Goal: Task Accomplishment & Management: Use online tool/utility

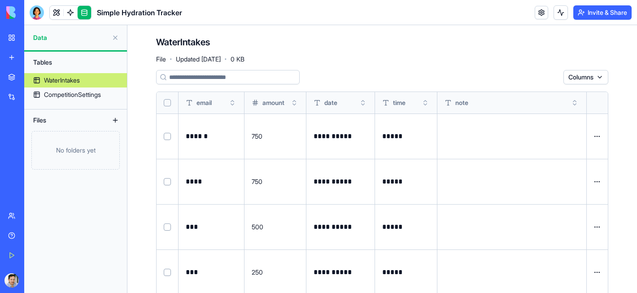
click at [270, 42] on div "WaterIntakes File · Updated [DATE] · 0 KB" at bounding box center [382, 49] width 452 height 27
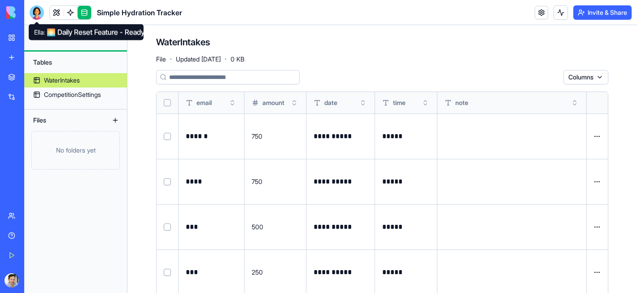
click at [35, 18] on div at bounding box center [37, 12] width 14 height 14
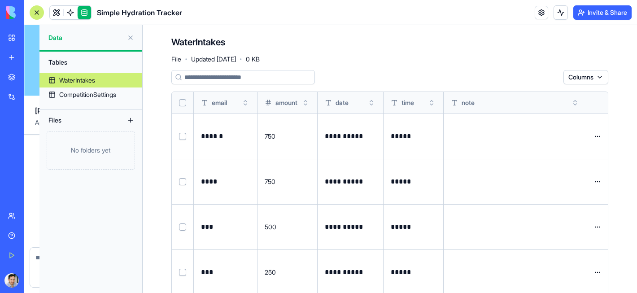
scroll to position [2956, 0]
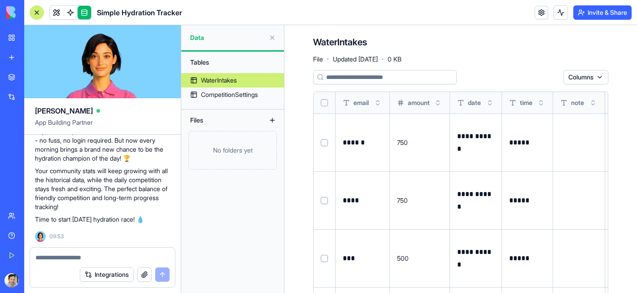
click at [90, 254] on textarea at bounding box center [102, 257] width 134 height 9
click at [54, 14] on link at bounding box center [56, 12] width 13 height 13
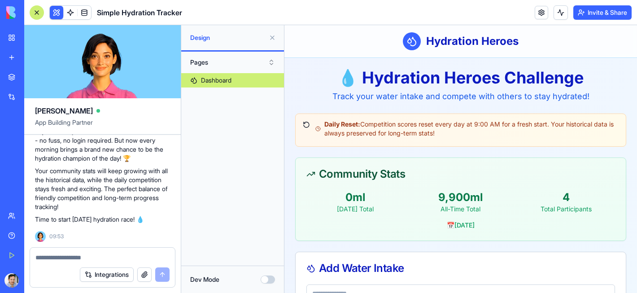
click at [128, 248] on div at bounding box center [102, 255] width 145 height 14
click at [128, 253] on textarea at bounding box center [102, 257] width 134 height 9
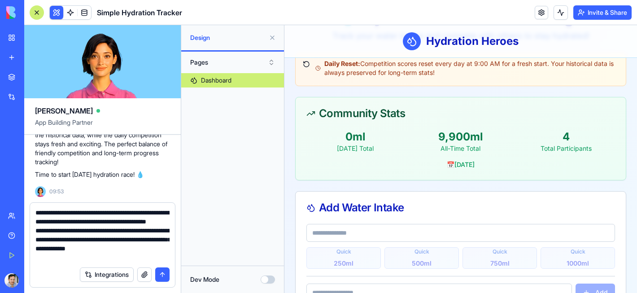
scroll to position [8, 0]
click at [47, 259] on textarea "**********" at bounding box center [102, 235] width 134 height 54
type textarea "**********"
click at [164, 273] on button "submit" at bounding box center [162, 274] width 14 height 14
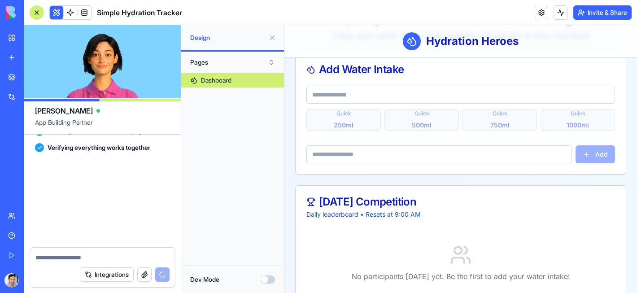
scroll to position [3448, 0]
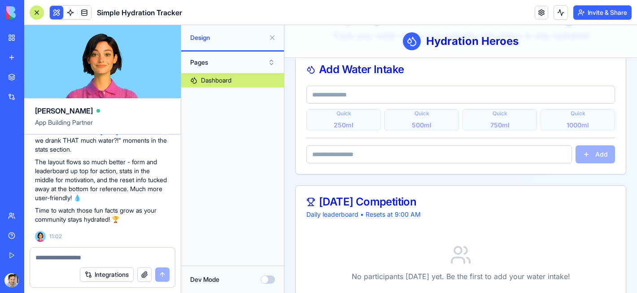
click at [77, 211] on p "Time to watch those fun facts grow as your community stays hydrated! 🏆" at bounding box center [102, 215] width 135 height 18
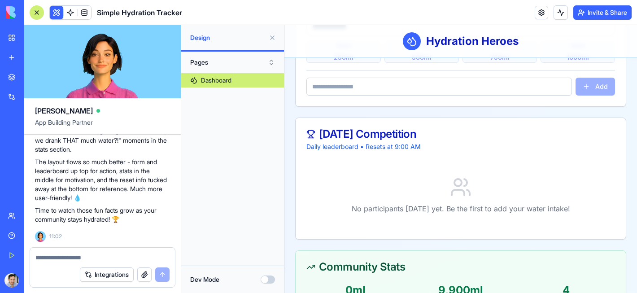
scroll to position [261, 0]
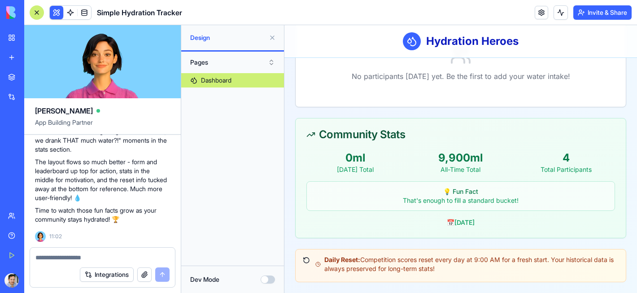
click at [478, 202] on div "That's enough to fill a standard bucket!" at bounding box center [460, 200] width 297 height 9
click at [63, 257] on textarea at bounding box center [102, 257] width 134 height 9
type textarea "*"
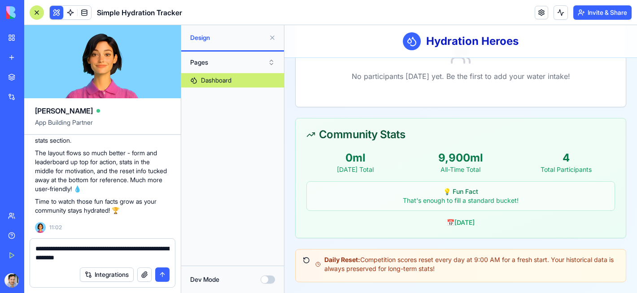
type textarea "**********"
click at [166, 274] on button "submit" at bounding box center [162, 274] width 14 height 14
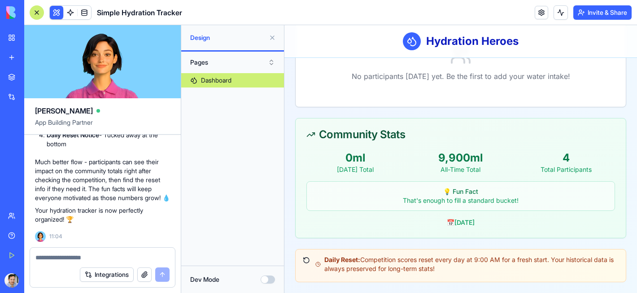
scroll to position [0, 0]
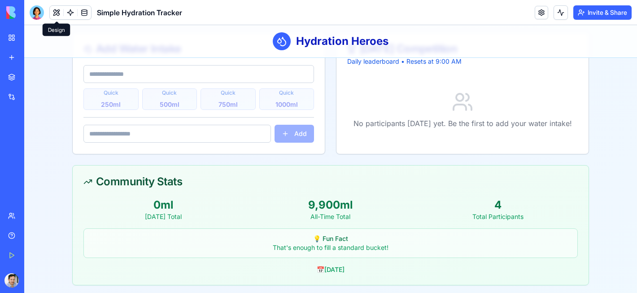
scroll to position [80, 0]
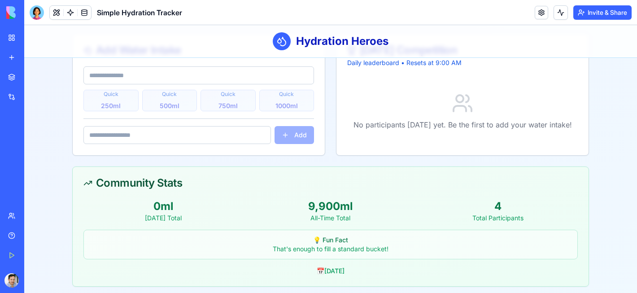
click at [330, 252] on div "That's enough to fill a standard bucket!" at bounding box center [330, 249] width 483 height 9
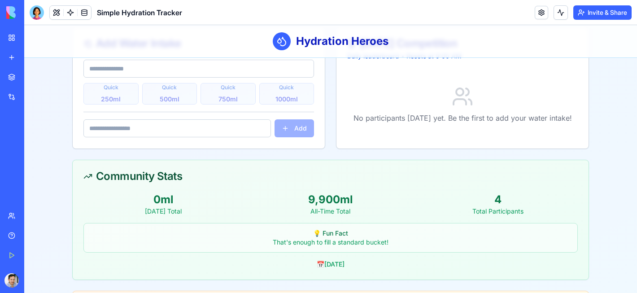
scroll to position [86, 0]
click at [54, 16] on button at bounding box center [56, 12] width 13 height 13
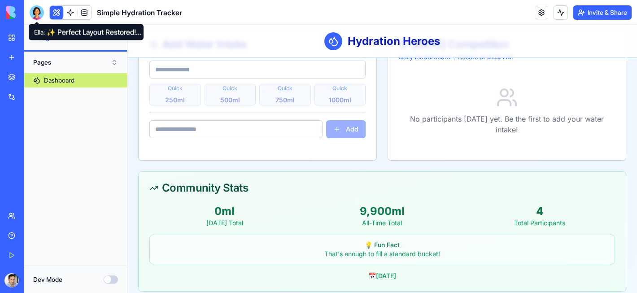
click at [37, 17] on div at bounding box center [37, 12] width 14 height 14
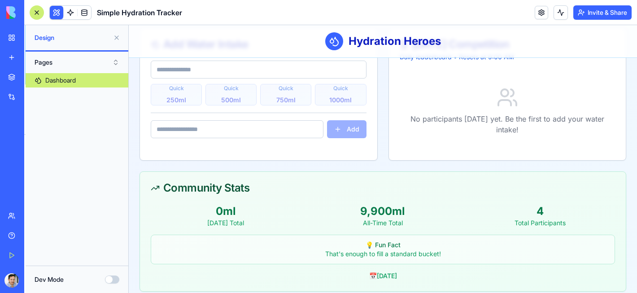
scroll to position [3812, 0]
